Goal: Information Seeking & Learning: Check status

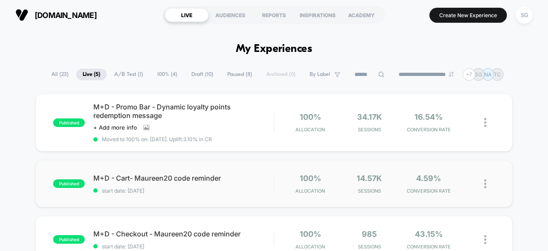
click at [393, 195] on div "published M+D - Cart- Maureen20 code reminder start date: [DATE] 100% Allocatio…" at bounding box center [274, 183] width 477 height 47
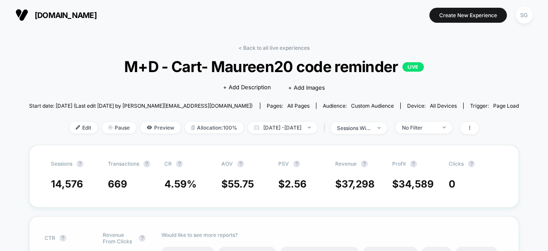
click at [505, 227] on div "CTR ? Revenue From Clicks ? 0 % $ 0 Would like to see more reports? Add To Cart…" at bounding box center [274, 249] width 491 height 66
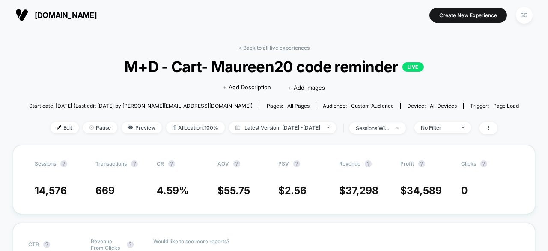
click at [485, 62] on span "M+D - Cart- Maureen20 code reminder LIVE" at bounding box center [274, 66] width 441 height 18
click at [455, 54] on div "< Back to all live experiences M+D - Cart- Maureen20 code reminder LIVE Click t…" at bounding box center [274, 95] width 491 height 100
